Goal: Information Seeking & Learning: Check status

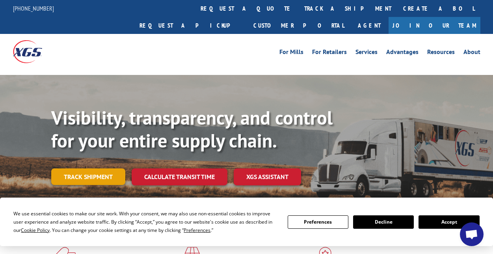
click at [103, 168] on link "Track shipment" at bounding box center [88, 176] width 74 height 17
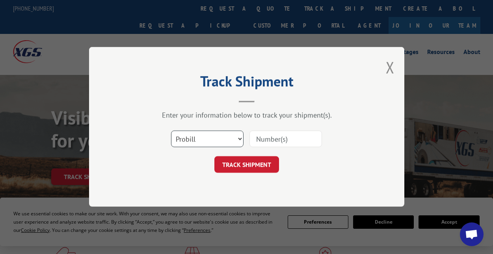
click at [190, 134] on select "Select category... Probill BOL PO" at bounding box center [207, 139] width 73 height 17
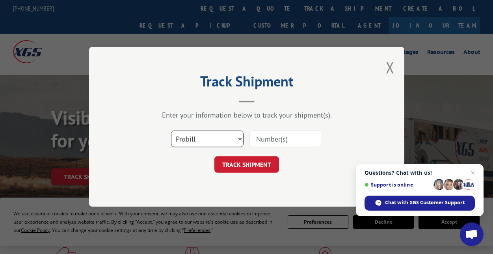
select select "bol"
click at [171, 131] on select "Select category... Probill BOL PO" at bounding box center [207, 139] width 73 height 17
click at [293, 141] on input at bounding box center [285, 139] width 73 height 17
paste input "3374192"
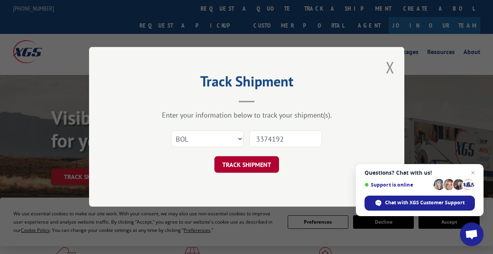
type input "3374192"
click at [246, 164] on button "TRACK SHIPMENT" at bounding box center [246, 164] width 65 height 17
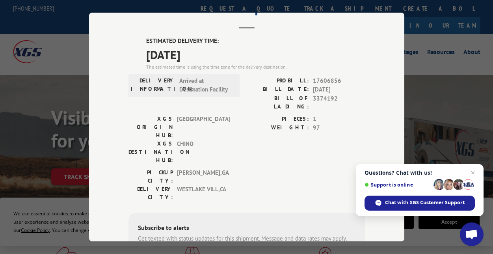
scroll to position [118, 0]
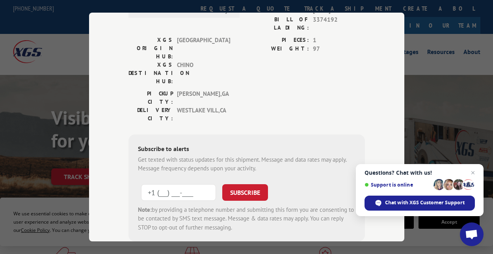
click at [182, 184] on input "+1 (___) ___-____" at bounding box center [178, 192] width 75 height 17
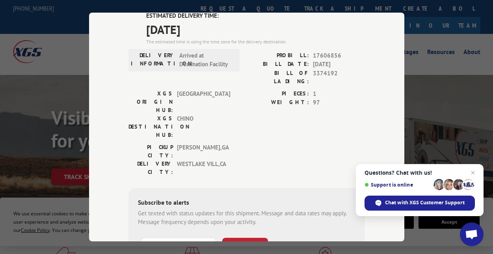
scroll to position [79, 0]
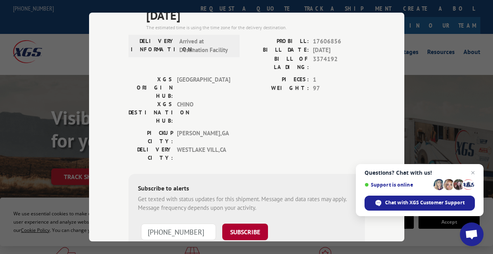
type input "[PHONE_NUMBER]"
click at [252, 223] on button "SUBSCRIBE" at bounding box center [245, 231] width 46 height 17
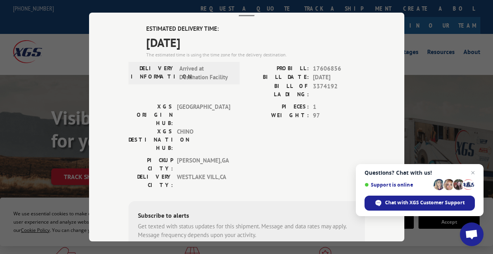
scroll to position [39, 0]
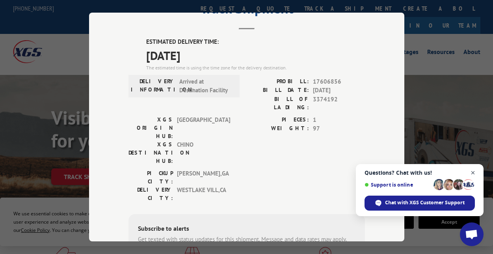
click at [471, 173] on span "Close chat" at bounding box center [473, 173] width 10 height 10
